Goal: Download file/media: Obtain a digital file from the website

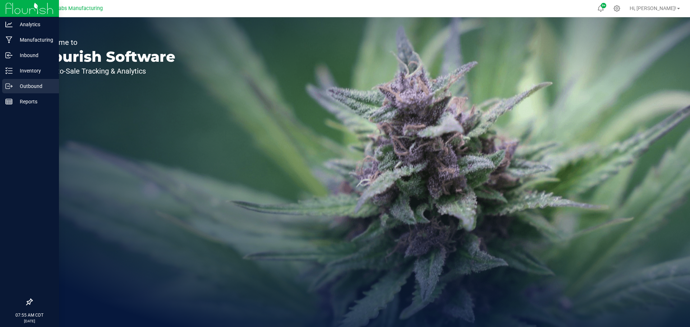
click at [28, 84] on p "Outbound" at bounding box center [34, 86] width 43 height 9
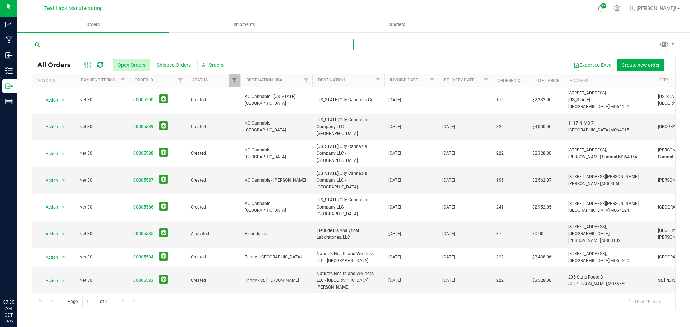
click at [203, 43] on input "text" at bounding box center [193, 44] width 322 height 11
type input "swade"
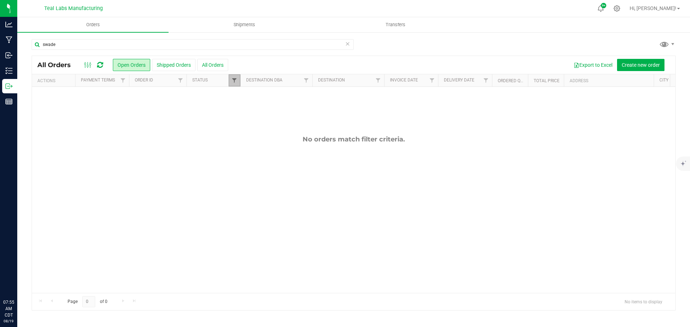
click at [233, 83] on span "Filter" at bounding box center [234, 81] width 6 height 6
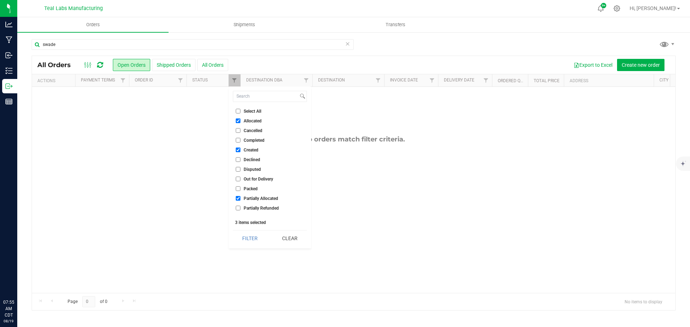
click at [241, 110] on label "Select All" at bounding box center [249, 111] width 26 height 5
click at [240, 110] on input "Select All" at bounding box center [238, 111] width 5 height 5
checkbox input "true"
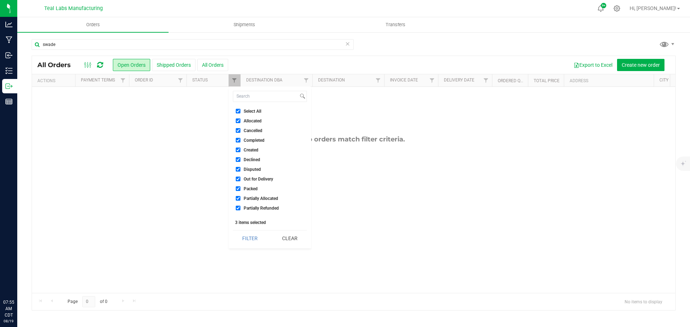
checkbox input "true"
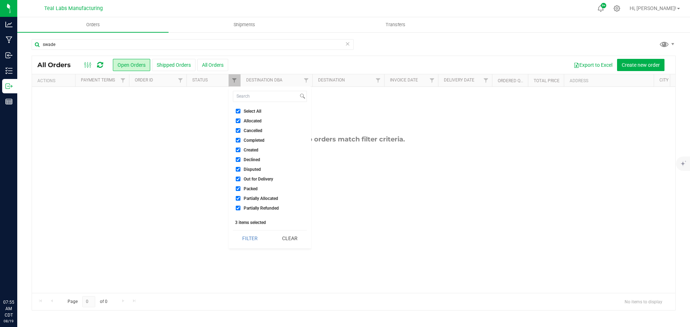
checkbox input "true"
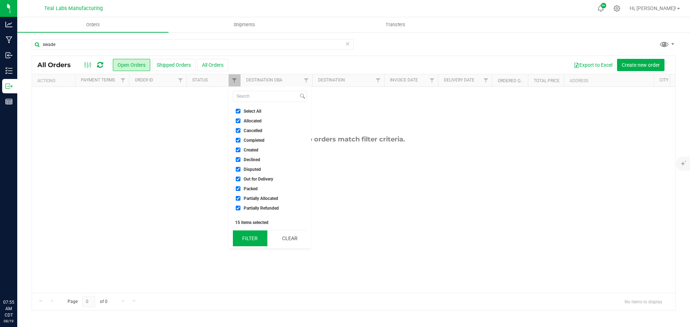
click at [253, 242] on button "Filter" at bounding box center [250, 239] width 34 height 16
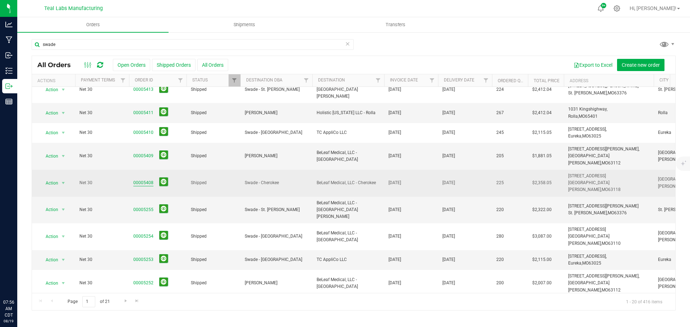
click at [145, 180] on link "00005408" at bounding box center [143, 183] width 20 height 7
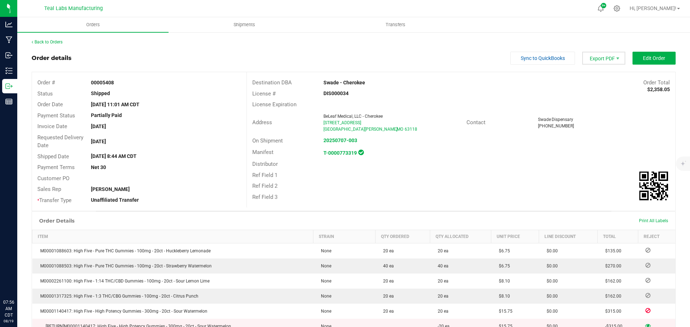
click at [592, 54] on span "Export PDF" at bounding box center [603, 58] width 43 height 13
click at [596, 81] on span "Invoice PDF" at bounding box center [599, 80] width 45 height 10
click at [51, 42] on link "Back to Orders" at bounding box center [47, 42] width 31 height 5
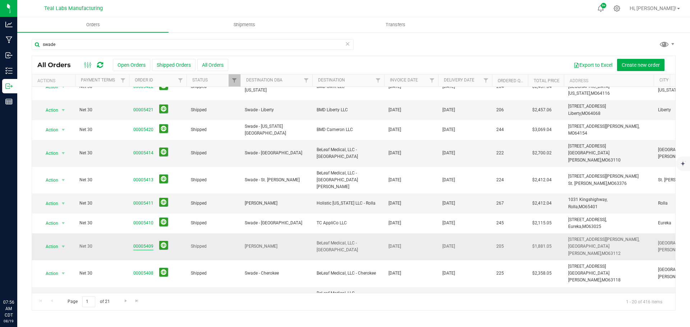
click at [142, 243] on link "00005409" at bounding box center [143, 246] width 20 height 7
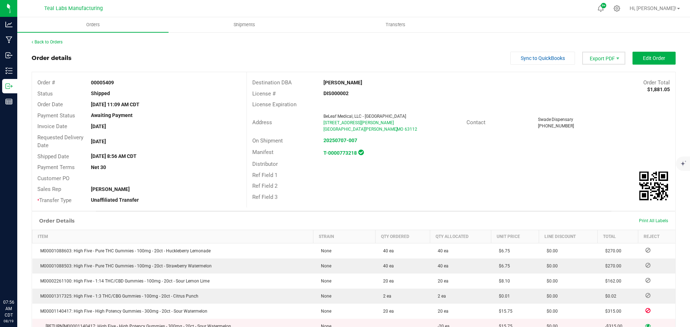
click at [600, 59] on span "Export PDF" at bounding box center [603, 58] width 43 height 13
click at [593, 82] on span "Invoice PDF" at bounding box center [599, 80] width 45 height 10
click at [55, 41] on link "Back to Orders" at bounding box center [47, 42] width 31 height 5
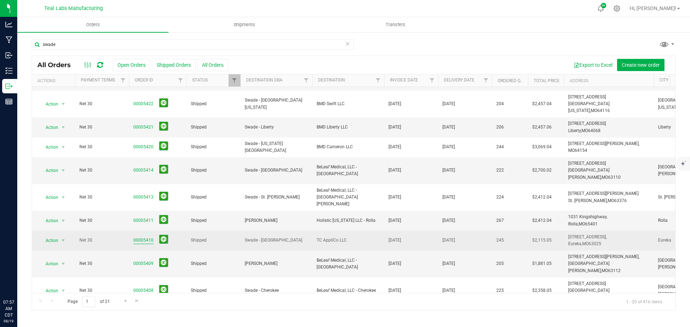
click at [144, 237] on link "00005410" at bounding box center [143, 240] width 20 height 7
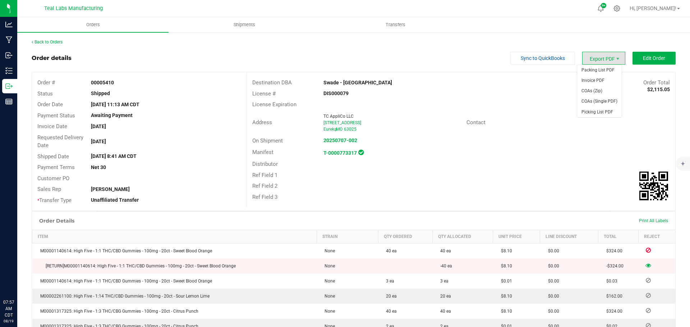
click at [594, 57] on span "Export PDF" at bounding box center [603, 58] width 43 height 13
click at [593, 79] on span "Invoice PDF" at bounding box center [599, 80] width 45 height 10
click at [50, 38] on div "Back to Orders Order details Sync to QuickBooks Export PDF Edit Order Order # 0…" at bounding box center [353, 291] width 672 height 518
click at [51, 40] on link "Back to Orders" at bounding box center [47, 42] width 31 height 5
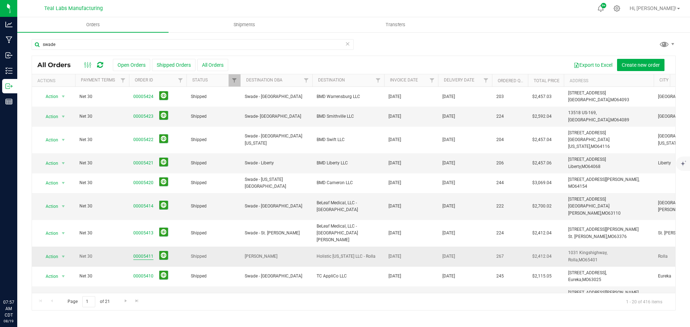
click at [144, 253] on link "00005411" at bounding box center [143, 256] width 20 height 7
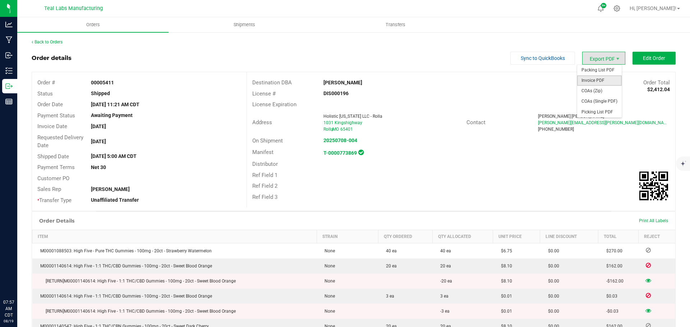
click at [593, 79] on span "Invoice PDF" at bounding box center [599, 80] width 45 height 10
click at [52, 43] on link "Back to Orders" at bounding box center [47, 42] width 31 height 5
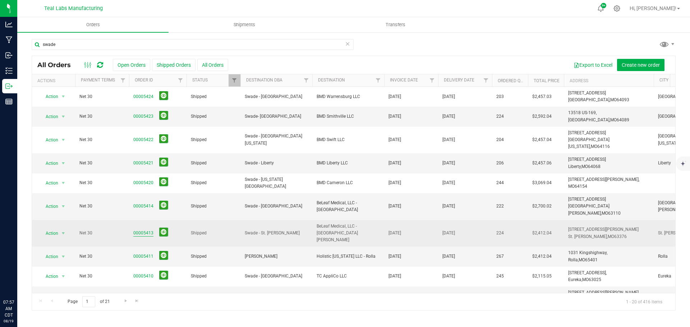
click at [147, 230] on link "00005413" at bounding box center [143, 233] width 20 height 7
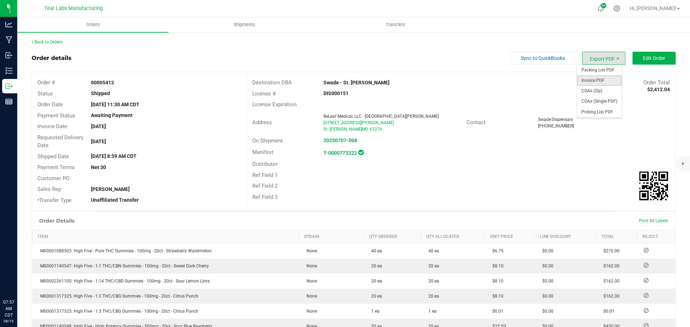
click at [596, 79] on span "Invoice PDF" at bounding box center [599, 80] width 45 height 10
click at [52, 41] on link "Back to Orders" at bounding box center [47, 42] width 31 height 5
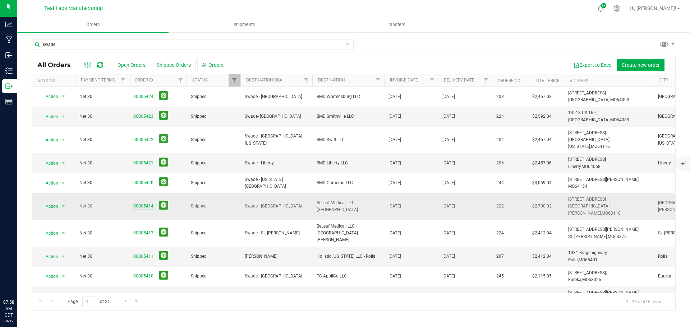
click at [144, 203] on link "00005414" at bounding box center [143, 206] width 20 height 7
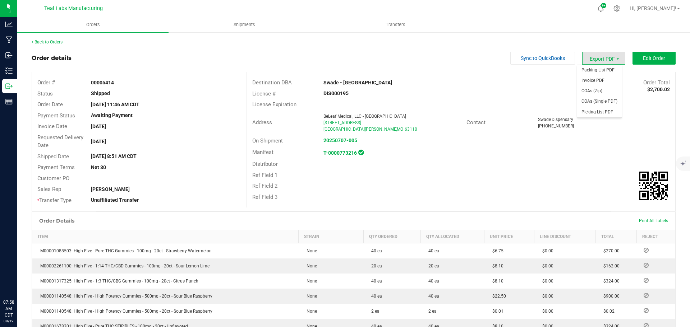
click at [597, 57] on span "Export PDF" at bounding box center [603, 58] width 43 height 13
click at [598, 80] on span "Invoice PDF" at bounding box center [599, 80] width 45 height 10
click at [52, 41] on link "Back to Orders" at bounding box center [47, 42] width 31 height 5
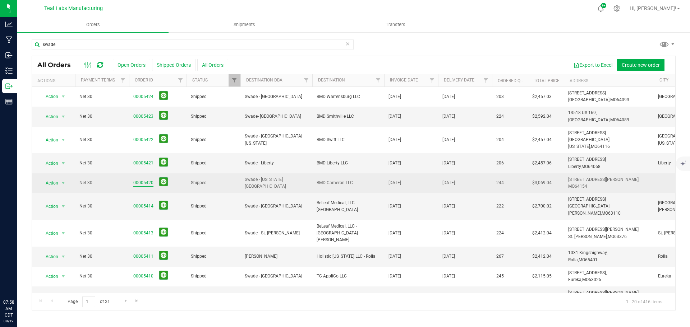
click at [147, 180] on link "00005420" at bounding box center [143, 183] width 20 height 7
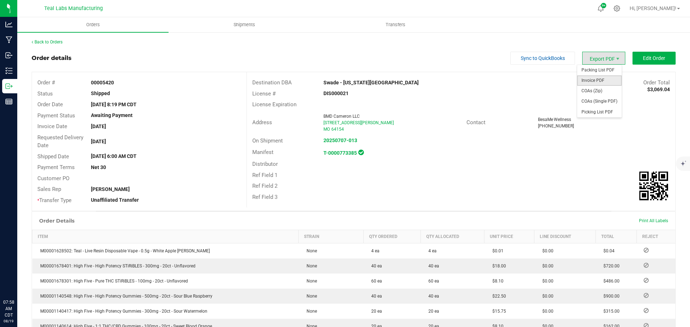
click at [595, 81] on span "Invoice PDF" at bounding box center [599, 80] width 45 height 10
click at [56, 42] on link "Back to Orders" at bounding box center [47, 42] width 31 height 5
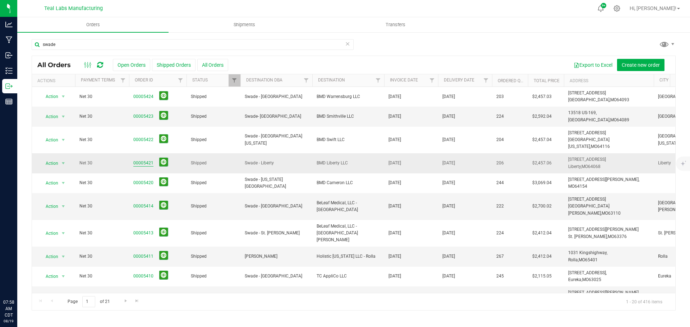
click at [143, 160] on link "00005421" at bounding box center [143, 163] width 20 height 7
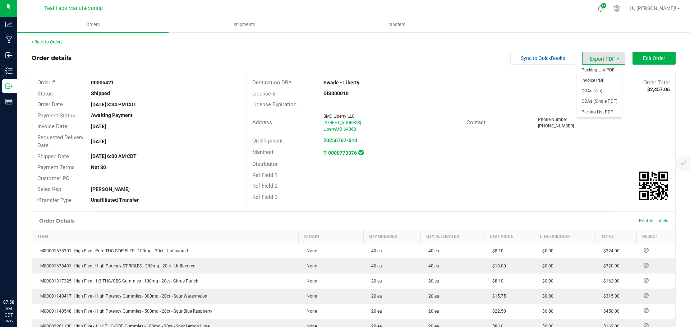
click at [603, 59] on span "Export PDF" at bounding box center [603, 58] width 43 height 13
click at [600, 80] on span "Invoice PDF" at bounding box center [599, 80] width 45 height 10
click at [51, 40] on link "Back to Orders" at bounding box center [47, 42] width 31 height 5
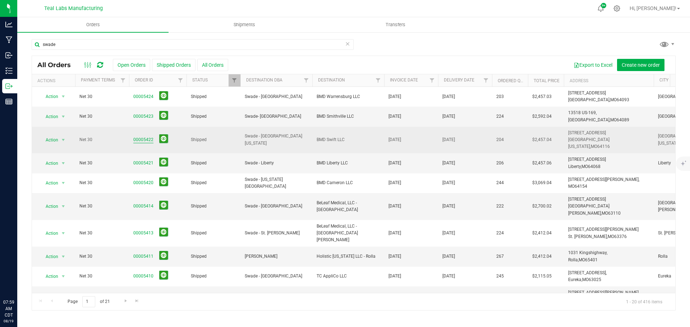
click at [142, 137] on link "00005422" at bounding box center [143, 140] width 20 height 7
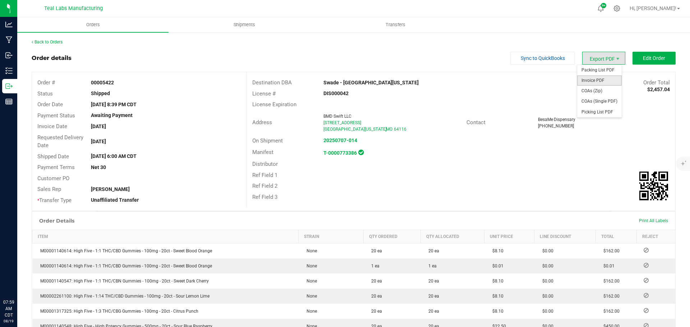
click at [594, 79] on span "Invoice PDF" at bounding box center [599, 80] width 45 height 10
click at [46, 46] on div "Back to Orders Order details Sync to QuickBooks Export PDF Edit Order Order # 0…" at bounding box center [354, 276] width 644 height 474
click at [47, 42] on link "Back to Orders" at bounding box center [47, 42] width 31 height 5
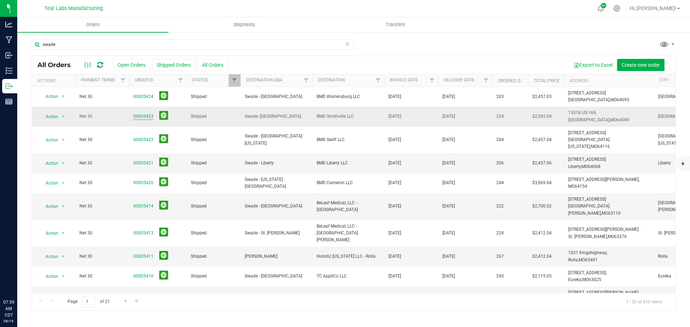
click at [145, 115] on link "00005423" at bounding box center [143, 116] width 20 height 7
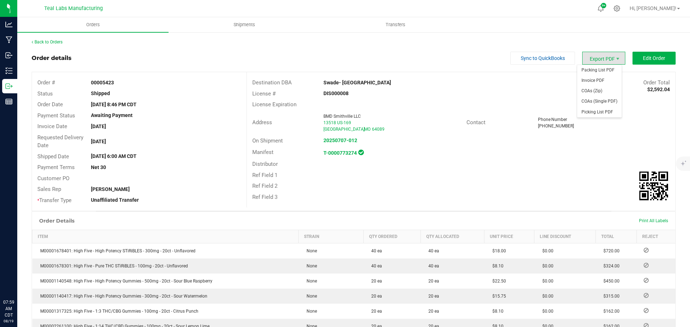
click at [610, 55] on span "Export PDF" at bounding box center [603, 58] width 43 height 13
click at [589, 78] on span "Invoice PDF" at bounding box center [599, 80] width 45 height 10
click at [49, 37] on div "Back to Orders Order details Sync to QuickBooks Export PDF Edit Order Order # 0…" at bounding box center [353, 283] width 672 height 503
click at [51, 41] on link "Back to Orders" at bounding box center [47, 42] width 31 height 5
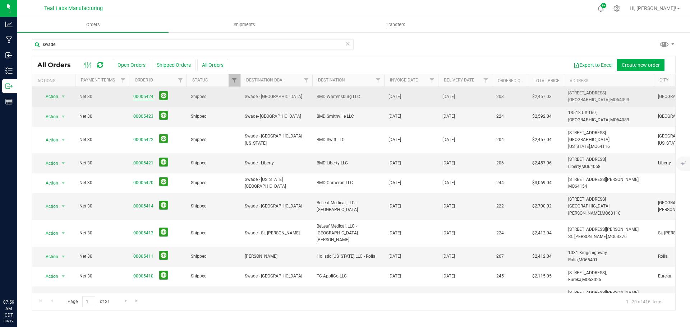
click at [145, 97] on link "00005424" at bounding box center [143, 96] width 20 height 7
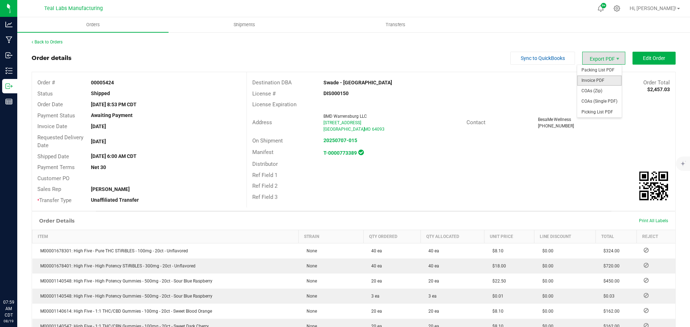
click at [594, 79] on span "Invoice PDF" at bounding box center [599, 80] width 45 height 10
click at [620, 7] on icon at bounding box center [617, 9] width 8 height 8
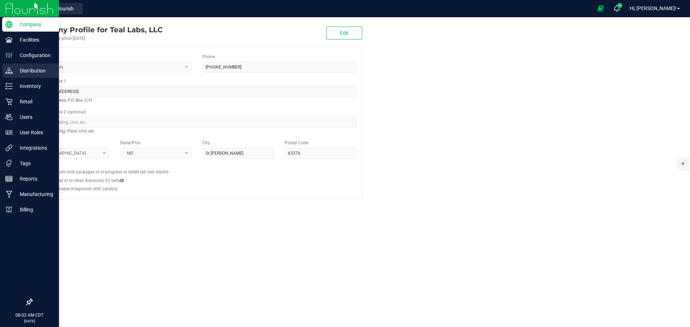
click at [33, 69] on p "Distribution" at bounding box center [34, 70] width 43 height 9
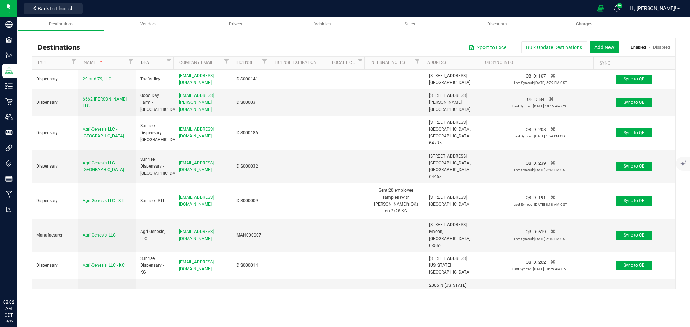
click at [158, 65] on link "DBA" at bounding box center [153, 63] width 24 height 6
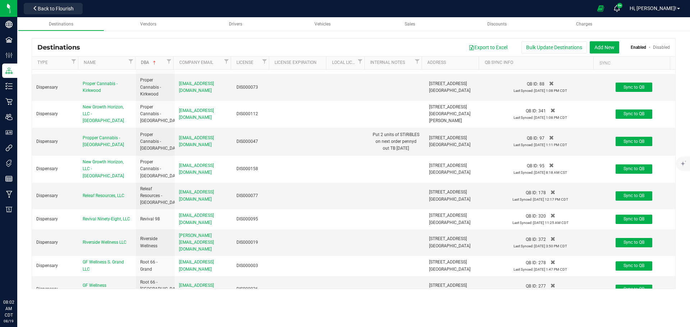
scroll to position [5137, 0]
